Goal: Find specific page/section: Find specific page/section

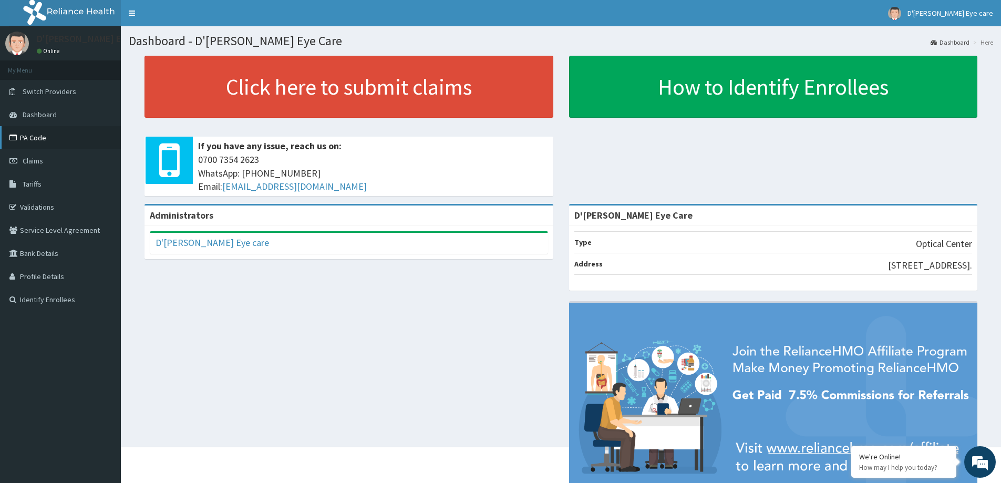
click at [35, 137] on link "PA Code" at bounding box center [60, 137] width 121 height 23
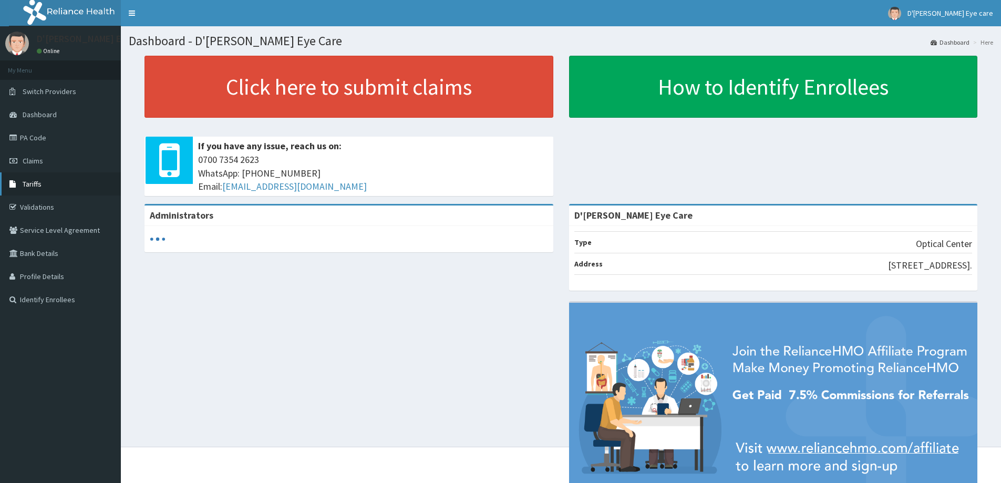
click at [38, 183] on span "Tariffs" at bounding box center [32, 183] width 19 height 9
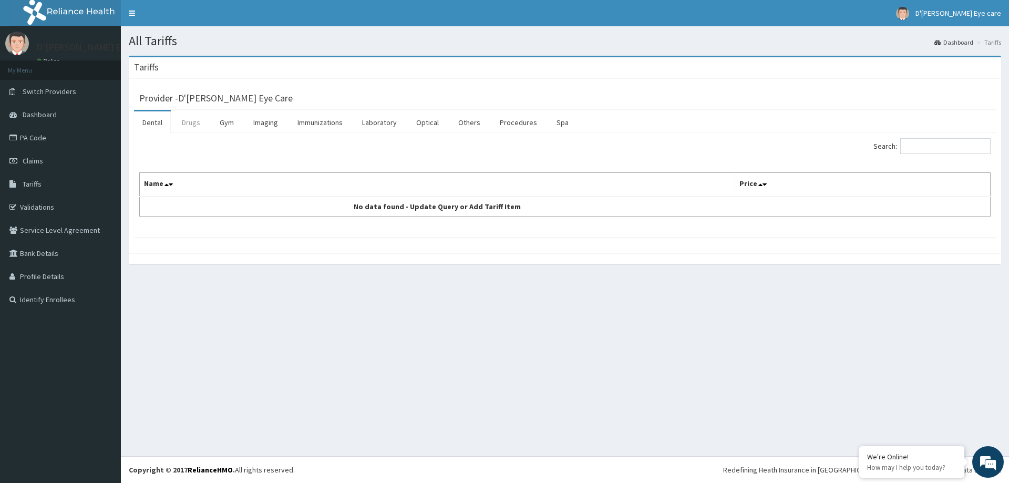
click at [189, 127] on link "Drugs" at bounding box center [190, 122] width 35 height 22
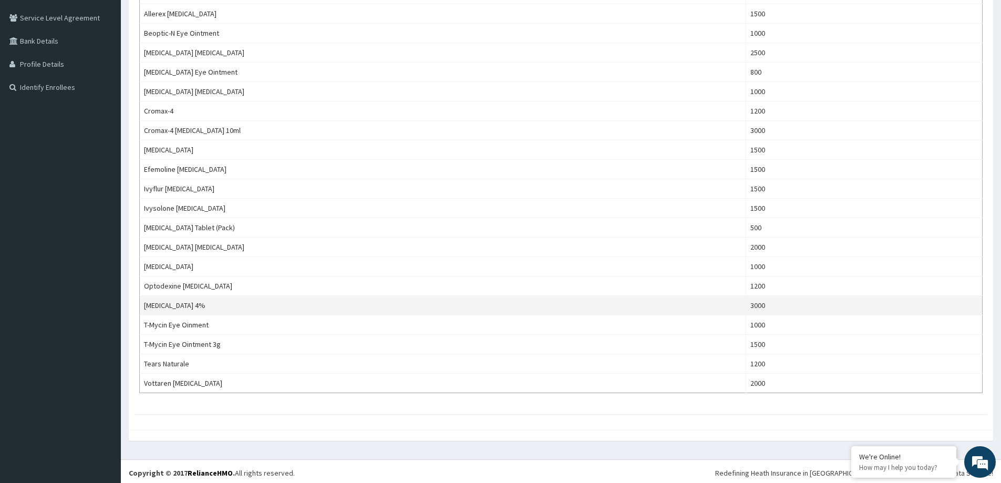
scroll to position [215, 0]
